Goal: Task Accomplishment & Management: Manage account settings

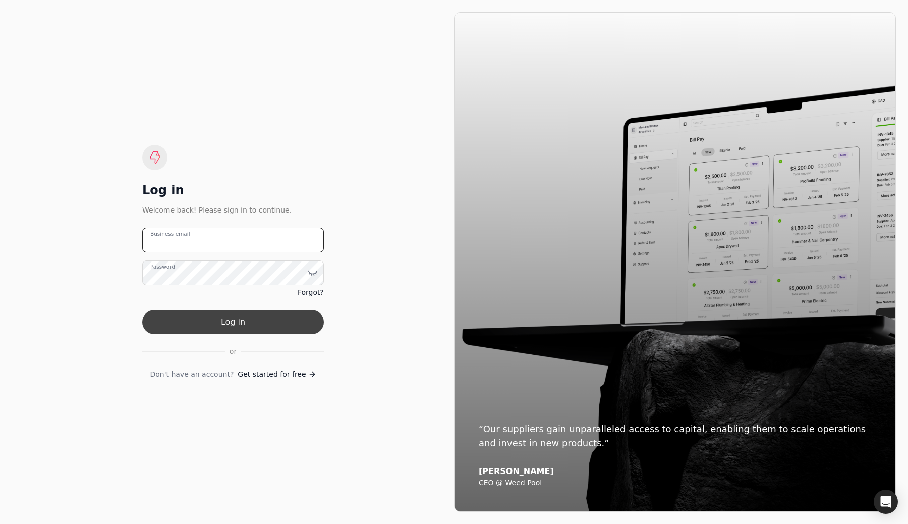
type email "team+pitell@helloquickly.com"
click at [228, 325] on button "Log in" at bounding box center [233, 322] width 182 height 24
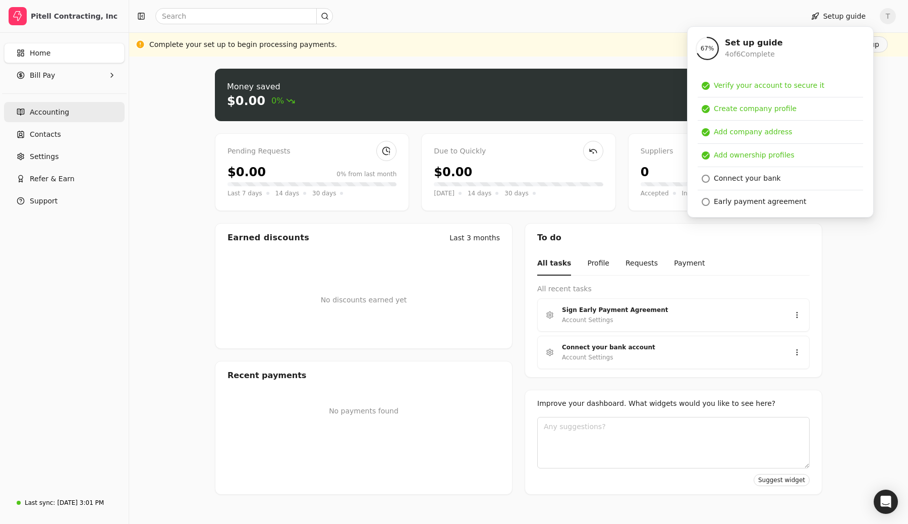
click at [62, 119] on link "Accounting" at bounding box center [64, 112] width 121 height 20
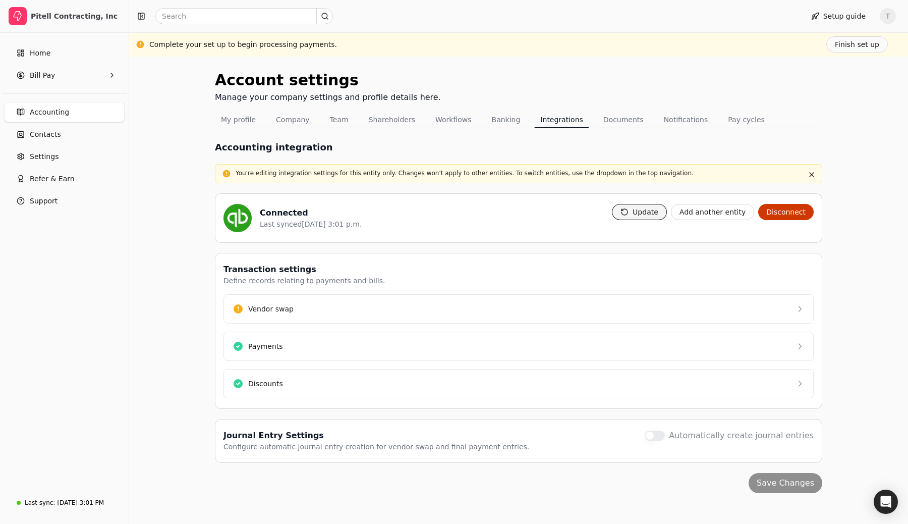
click at [664, 216] on button "Update" at bounding box center [639, 212] width 55 height 16
